Goal: Information Seeking & Learning: Understand process/instructions

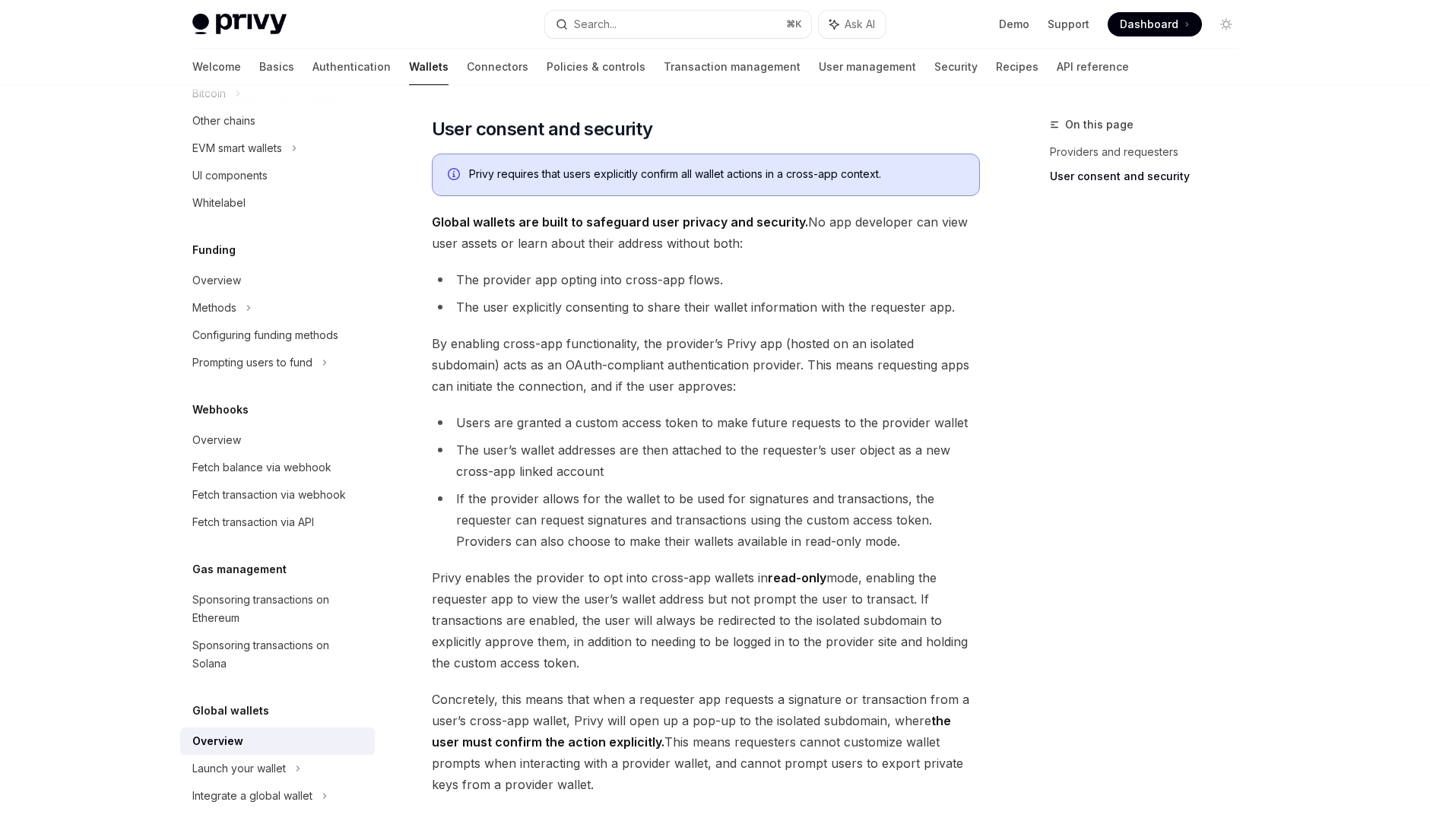
scroll to position [999, 0]
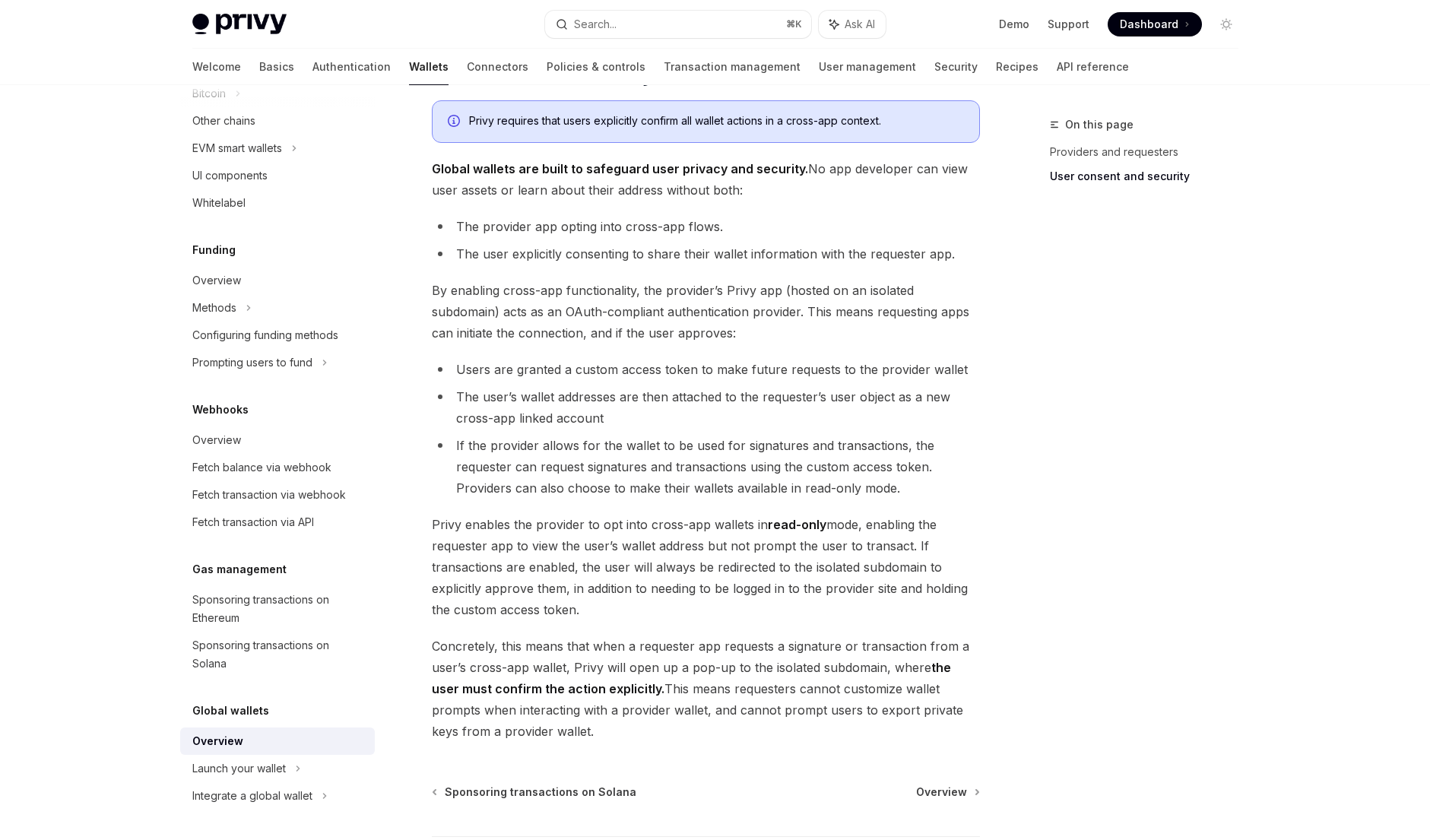
click at [820, 526] on strong "read-only" at bounding box center [797, 525] width 59 height 15
drag, startPoint x: 79, startPoint y: 544, endPoint x: 771, endPoint y: 528, distance: 692.2
click at [771, 528] on strong "read-only" at bounding box center [797, 525] width 59 height 15
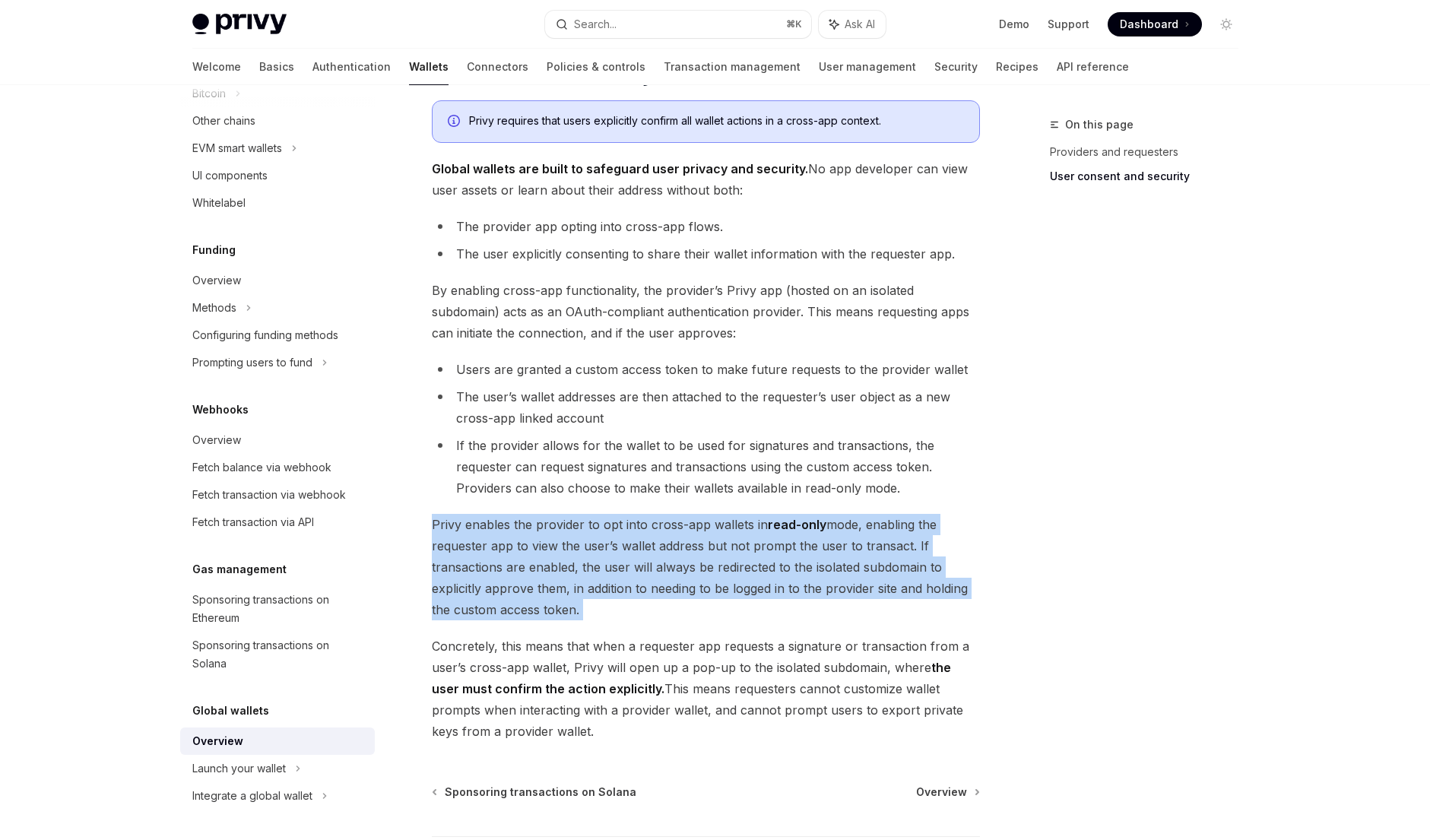
drag, startPoint x: 771, startPoint y: 528, endPoint x: 792, endPoint y: 526, distance: 21.1
click at [792, 526] on strong "read-only" at bounding box center [797, 525] width 59 height 15
click at [813, 524] on strong "read-only" at bounding box center [797, 525] width 59 height 15
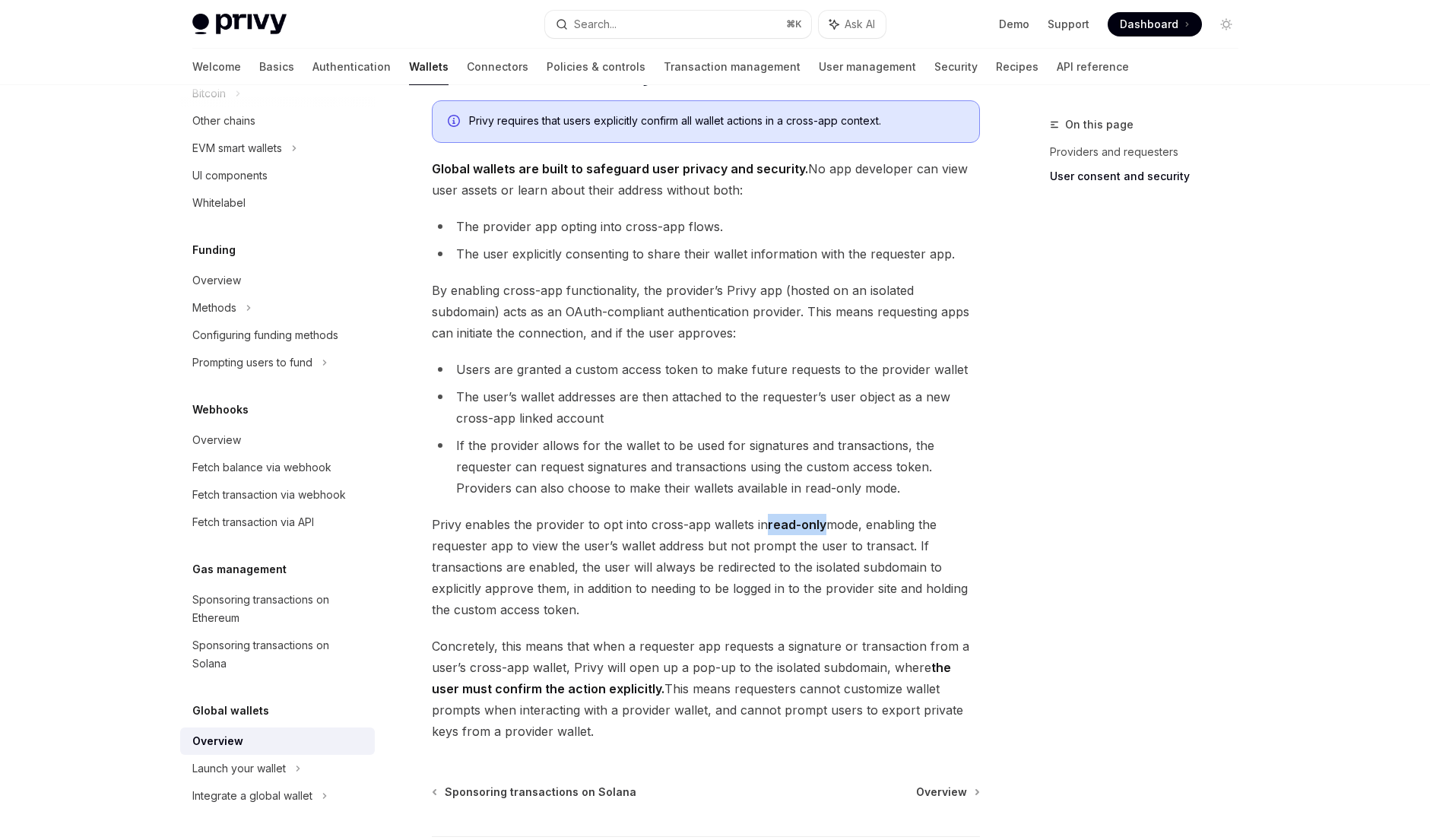
drag, startPoint x: 813, startPoint y: 524, endPoint x: 771, endPoint y: 525, distance: 42.0
click at [771, 525] on strong "read-only" at bounding box center [797, 525] width 59 height 15
click at [786, 525] on strong "read-only" at bounding box center [797, 525] width 59 height 15
click at [808, 526] on strong "read-only" at bounding box center [797, 525] width 59 height 15
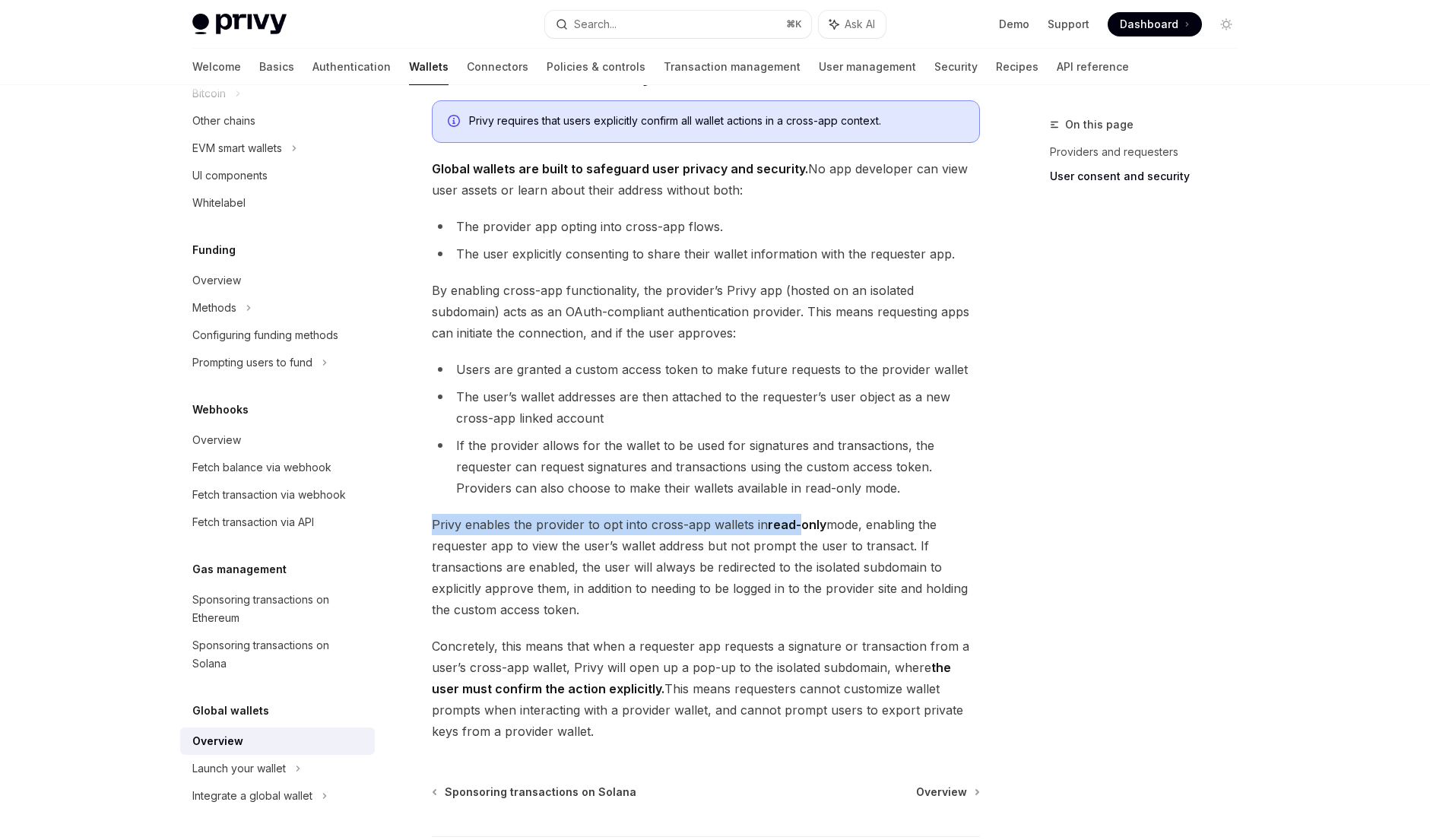
drag, startPoint x: 808, startPoint y: 526, endPoint x: 435, endPoint y: 520, distance: 373.0
click at [435, 520] on span "Privy enables the provider to opt into cross-app wallets in read-only mode, ena…" at bounding box center [706, 567] width 548 height 107
copy span "Privy enables the provider to opt into cross-app wallets in read-"
click at [654, 605] on span "Privy enables the provider to opt into cross-app wallets in read-only mode, ena…" at bounding box center [706, 567] width 548 height 107
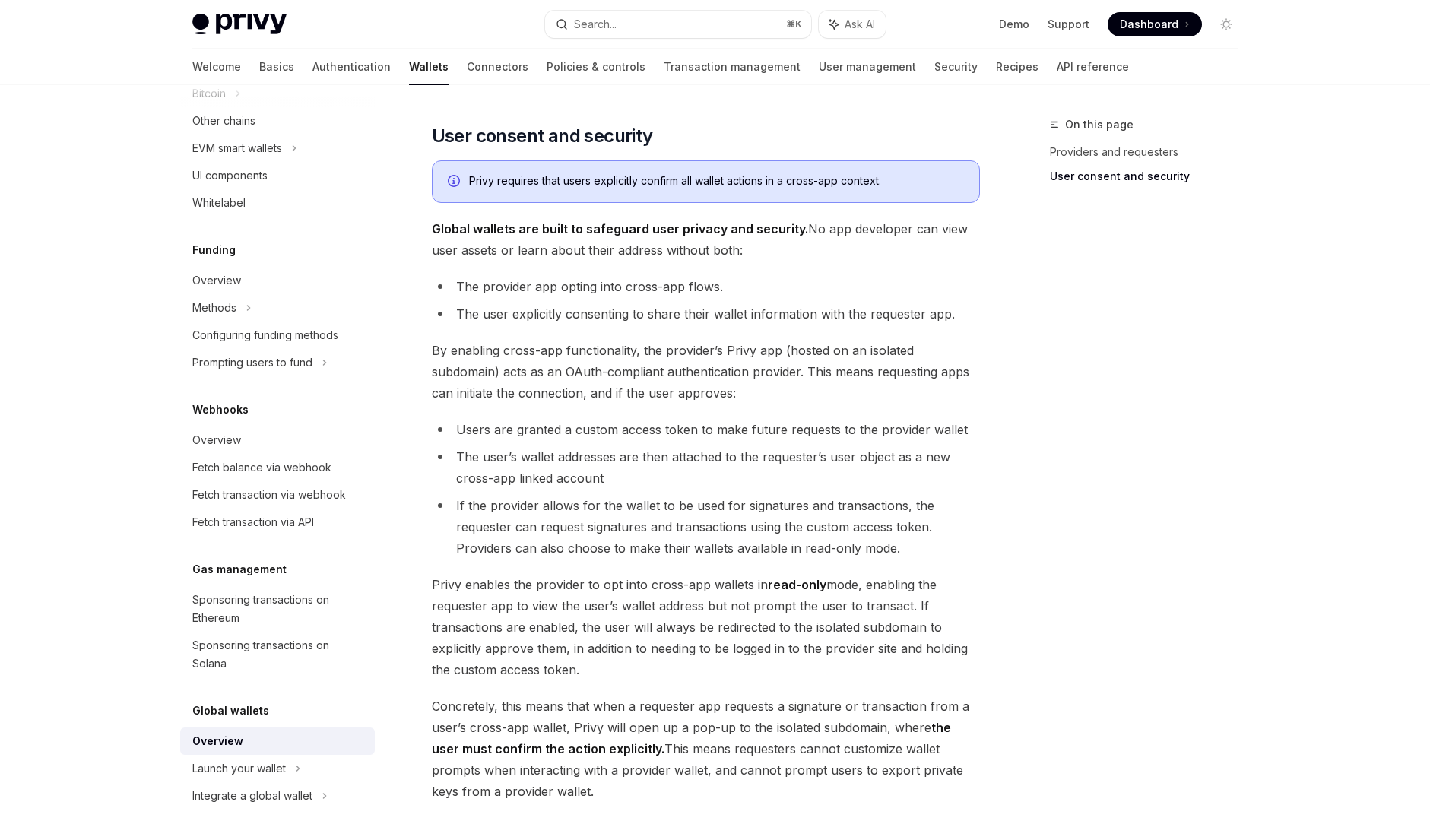
scroll to position [1017, 0]
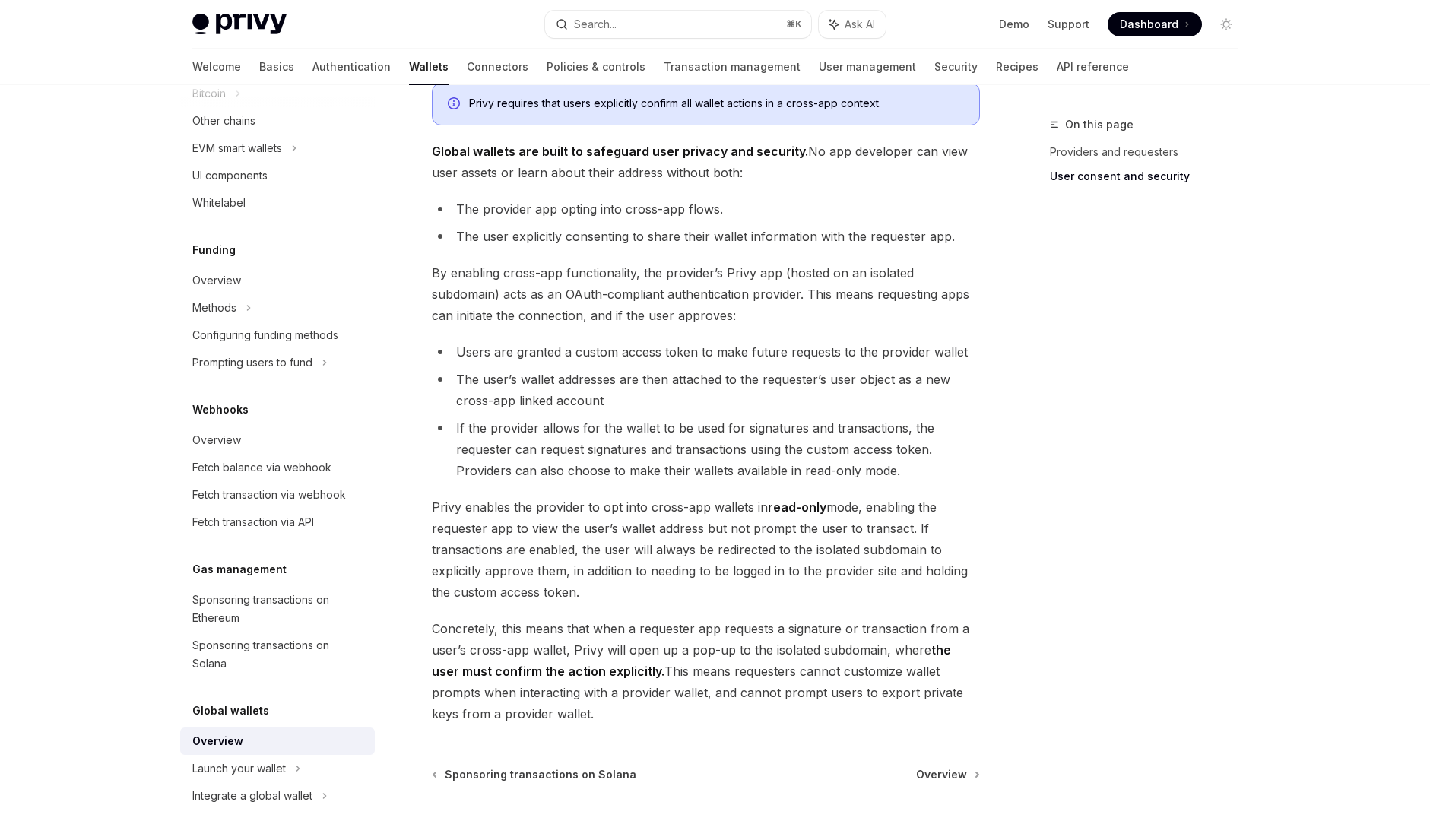
click at [920, 750] on div "Global wallets Overview OpenAI Open in ChatGPT OpenAI Open in ChatGPT Privy emb…" at bounding box center [564, 24] width 839 height 1852
click at [933, 774] on span "Overview" at bounding box center [941, 774] width 51 height 15
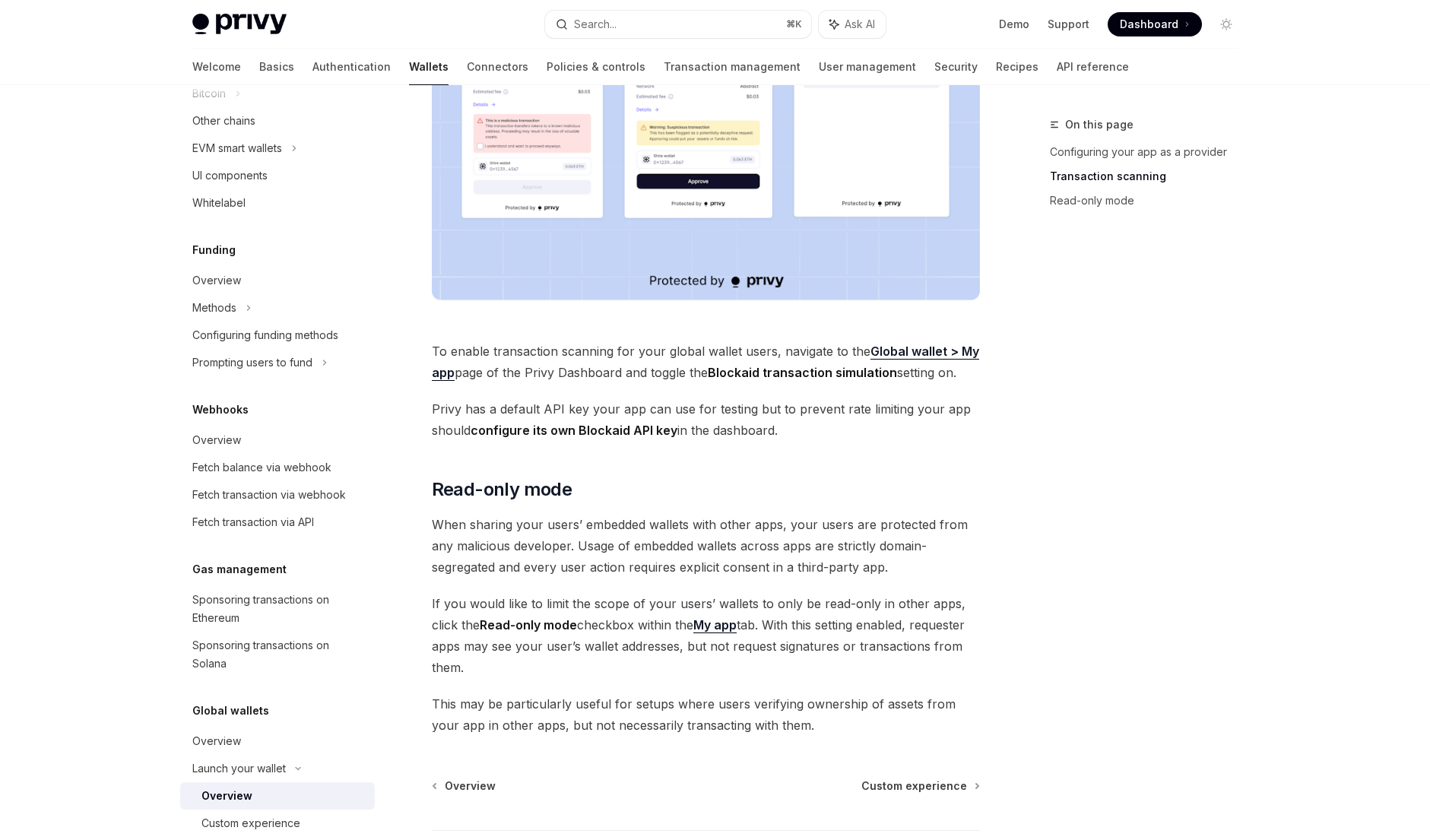
scroll to position [1105, 0]
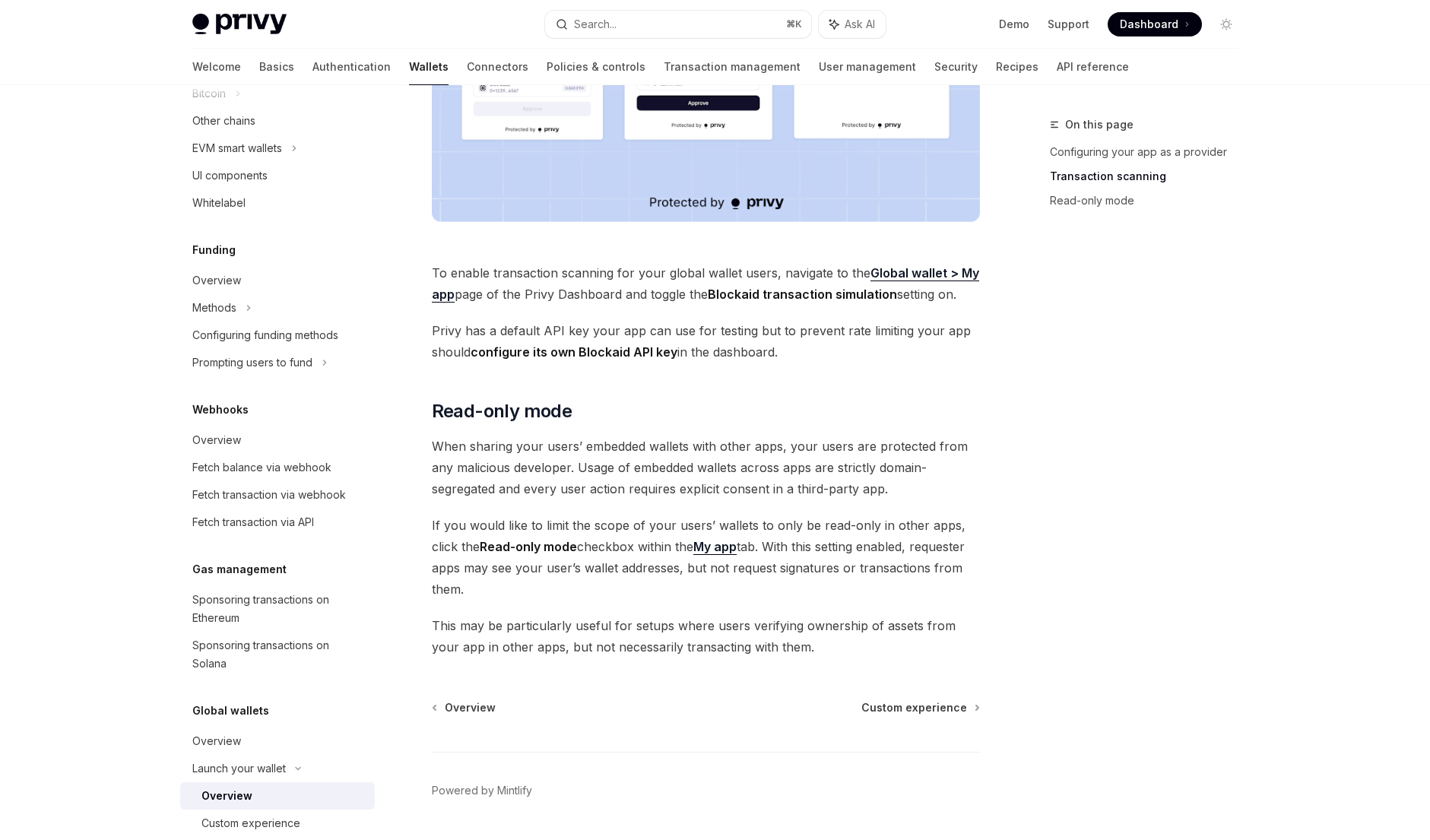
click at [959, 700] on span "Custom experience" at bounding box center [914, 707] width 106 height 15
type textarea "*"
